Goal: Information Seeking & Learning: Learn about a topic

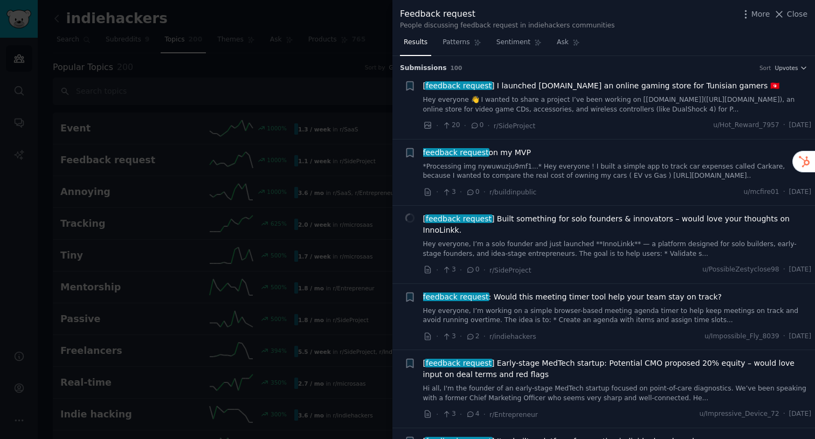
click at [360, 82] on div at bounding box center [407, 219] width 815 height 439
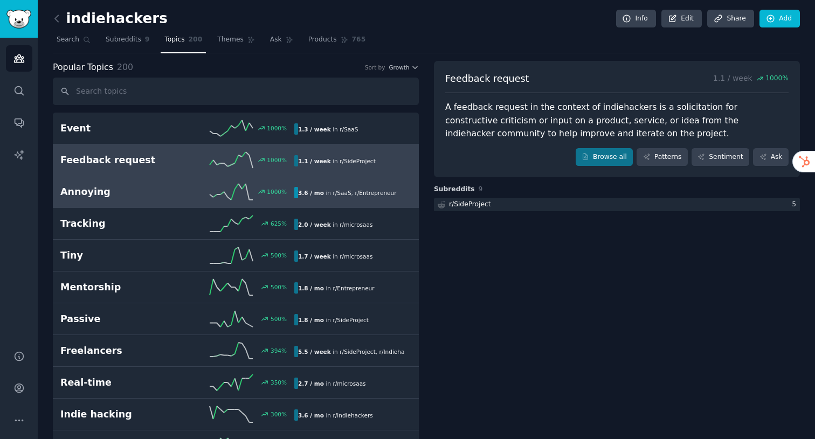
click at [190, 189] on div "1000 %" at bounding box center [235, 192] width 117 height 16
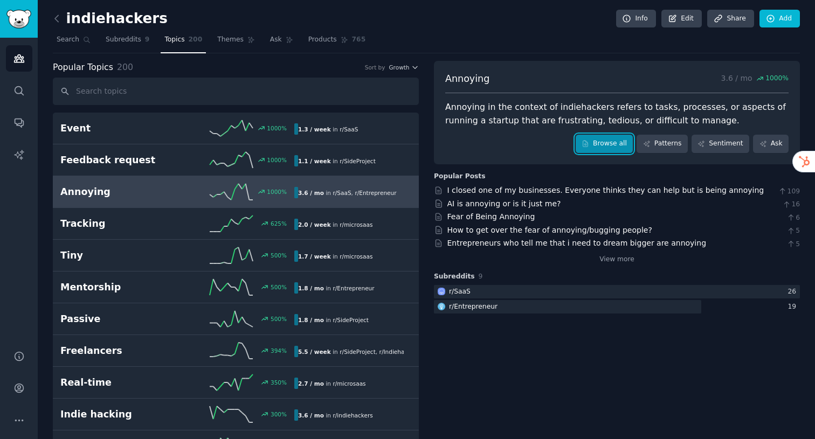
click at [598, 147] on link "Browse all" at bounding box center [605, 144] width 58 height 18
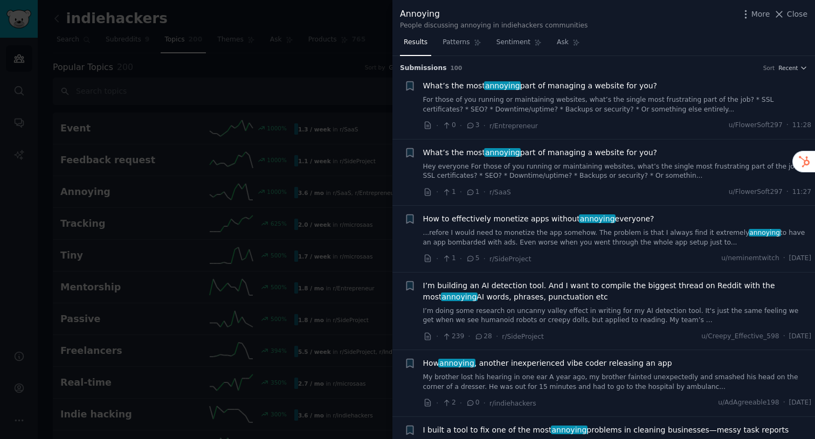
click at [532, 167] on link "Hey everyone For those of you running or maintaining websites, what’s the singl…" at bounding box center [617, 171] width 389 height 19
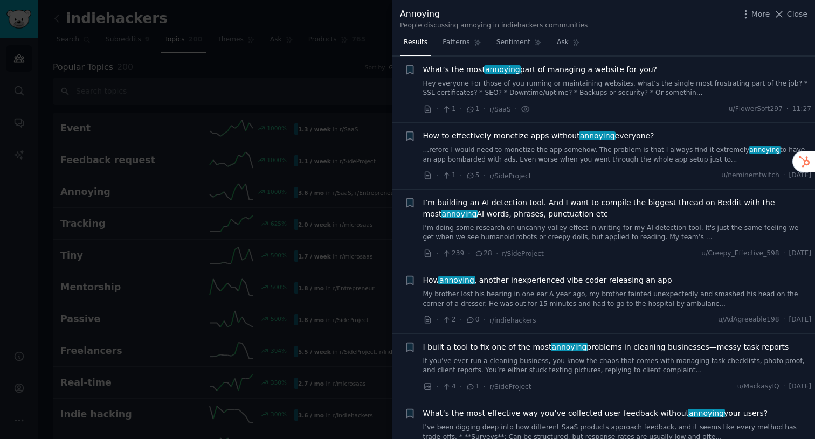
scroll to position [84, 0]
click at [472, 176] on icon at bounding box center [471, 175] width 6 height 5
click at [612, 135] on span "How to effectively monetize apps without annoying everyone?" at bounding box center [538, 135] width 231 height 11
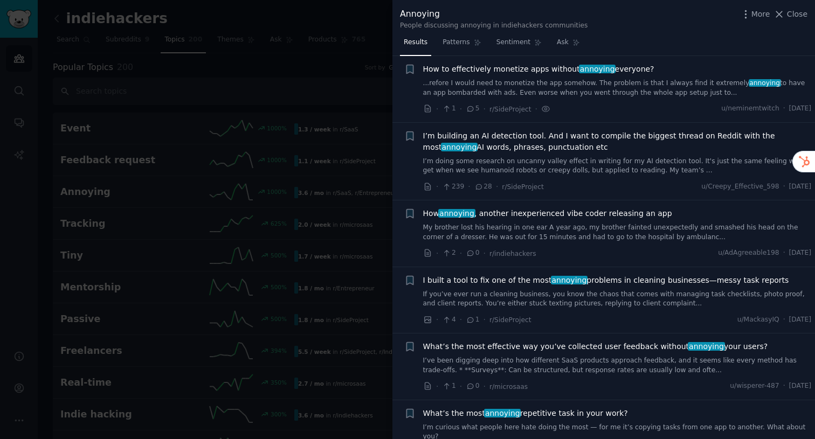
scroll to position [150, 0]
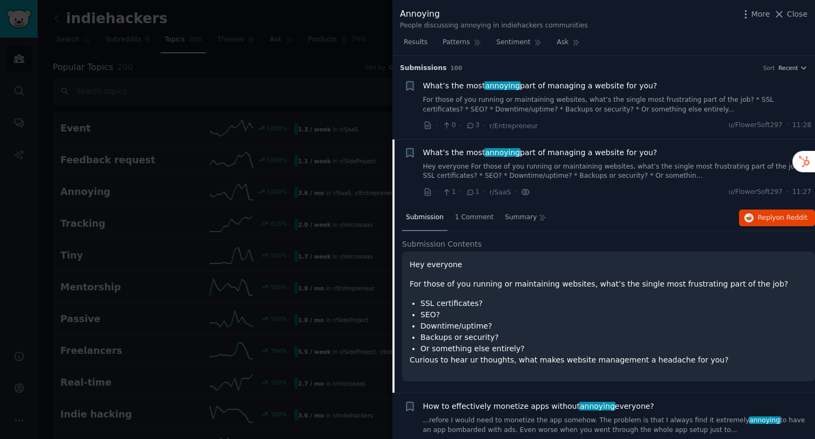
click at [524, 196] on icon at bounding box center [526, 192] width 10 height 11
click at [525, 191] on icon at bounding box center [526, 192] width 2 height 2
click at [525, 193] on icon at bounding box center [526, 192] width 2 height 2
click at [438, 194] on span "·" at bounding box center [437, 192] width 2 height 11
click at [777, 217] on span "on Reddit" at bounding box center [791, 218] width 31 height 8
